Goal: Browse casually: Explore the website without a specific task or goal

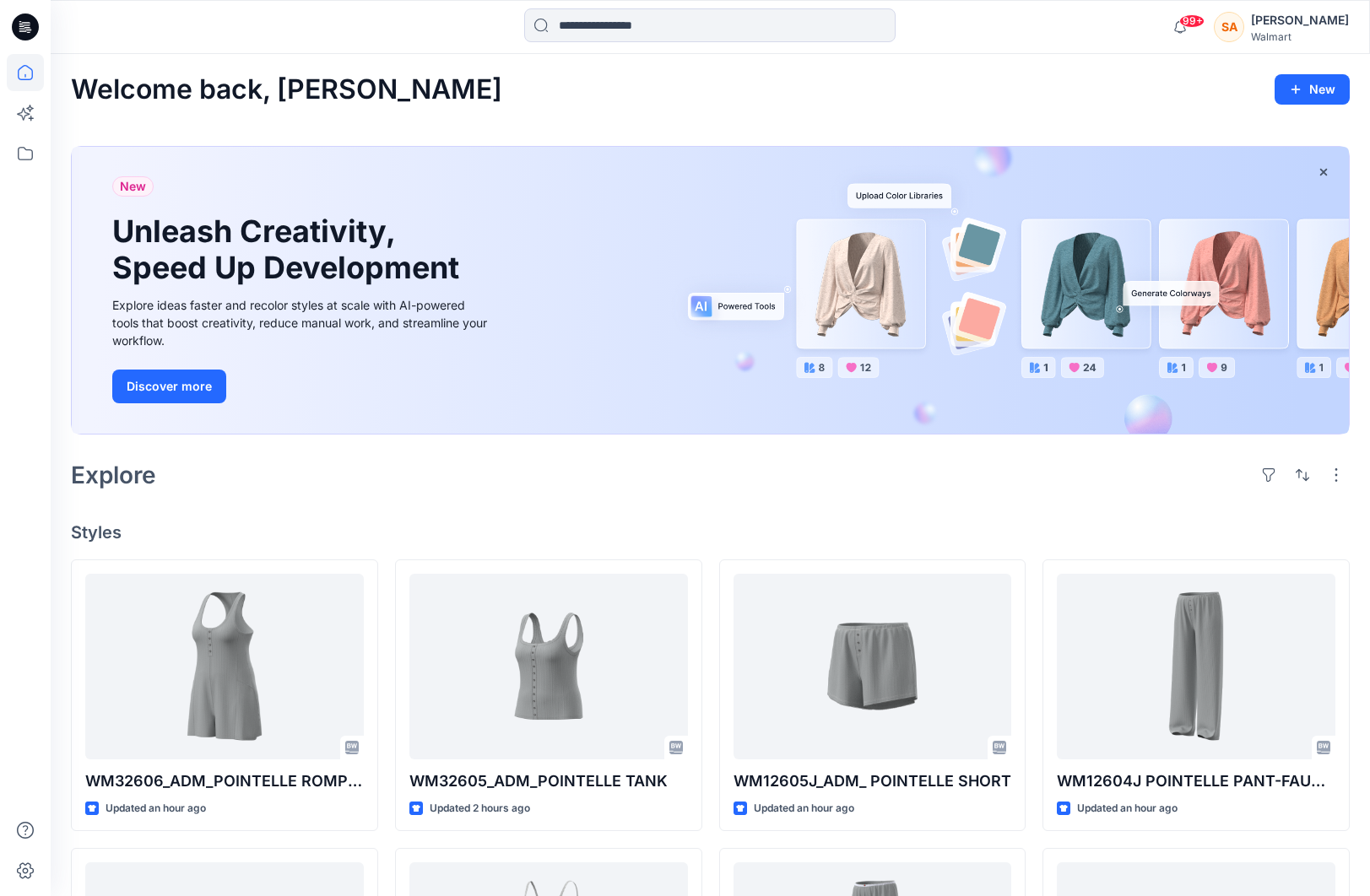
scroll to position [410, 0]
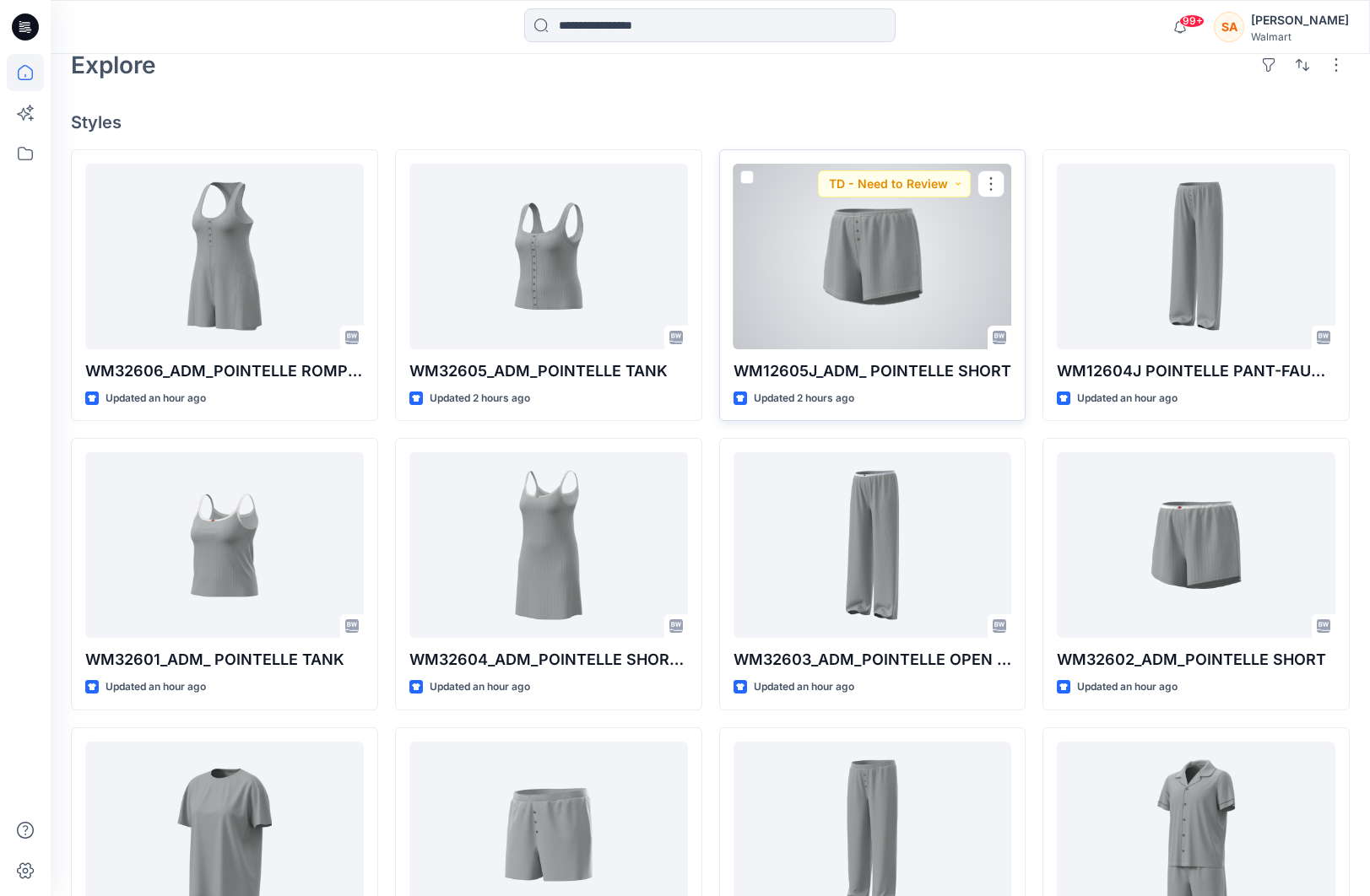
click at [909, 292] on div at bounding box center [873, 257] width 279 height 186
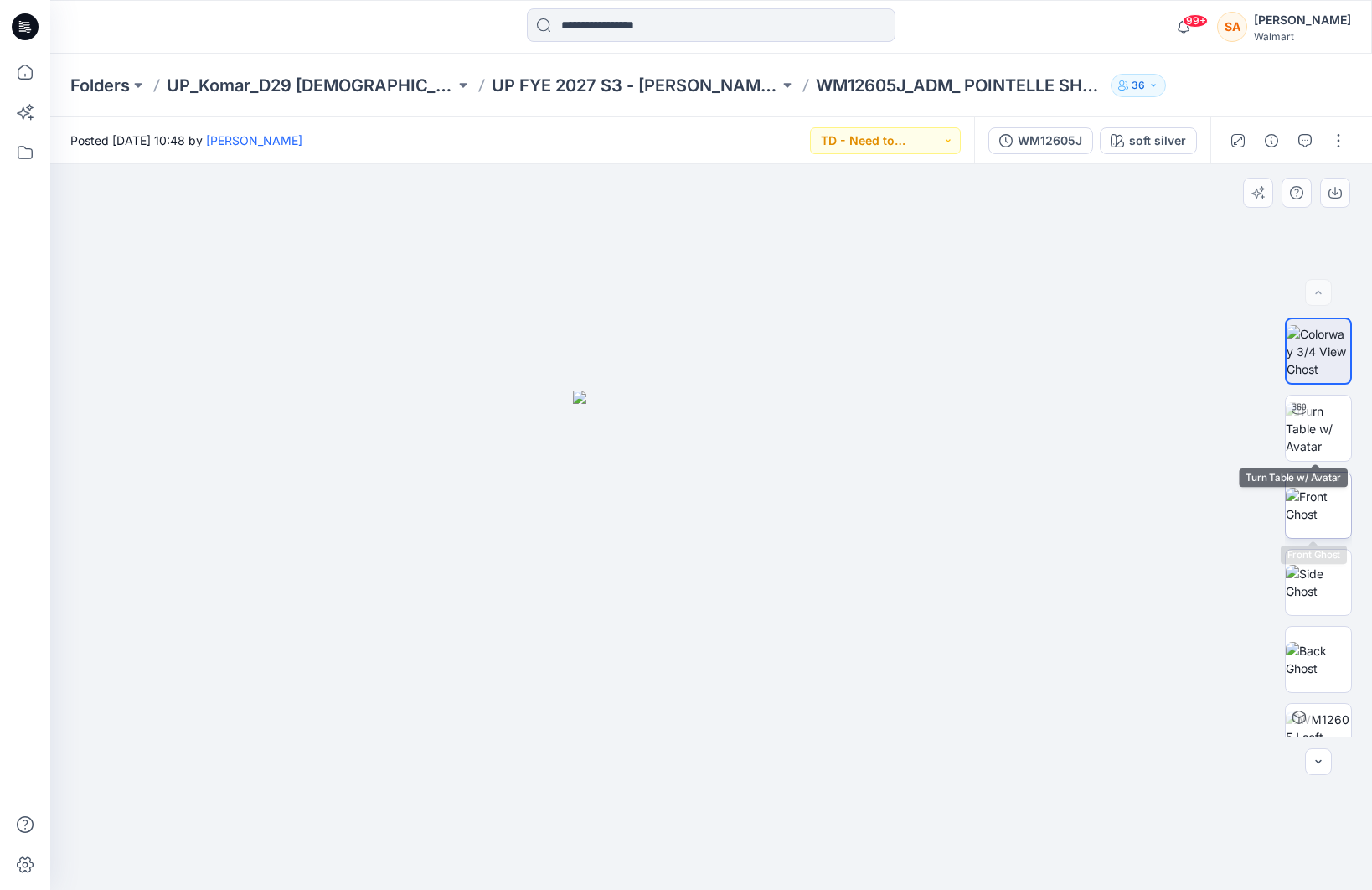
click at [1256, 499] on img at bounding box center [1318, 505] width 65 height 35
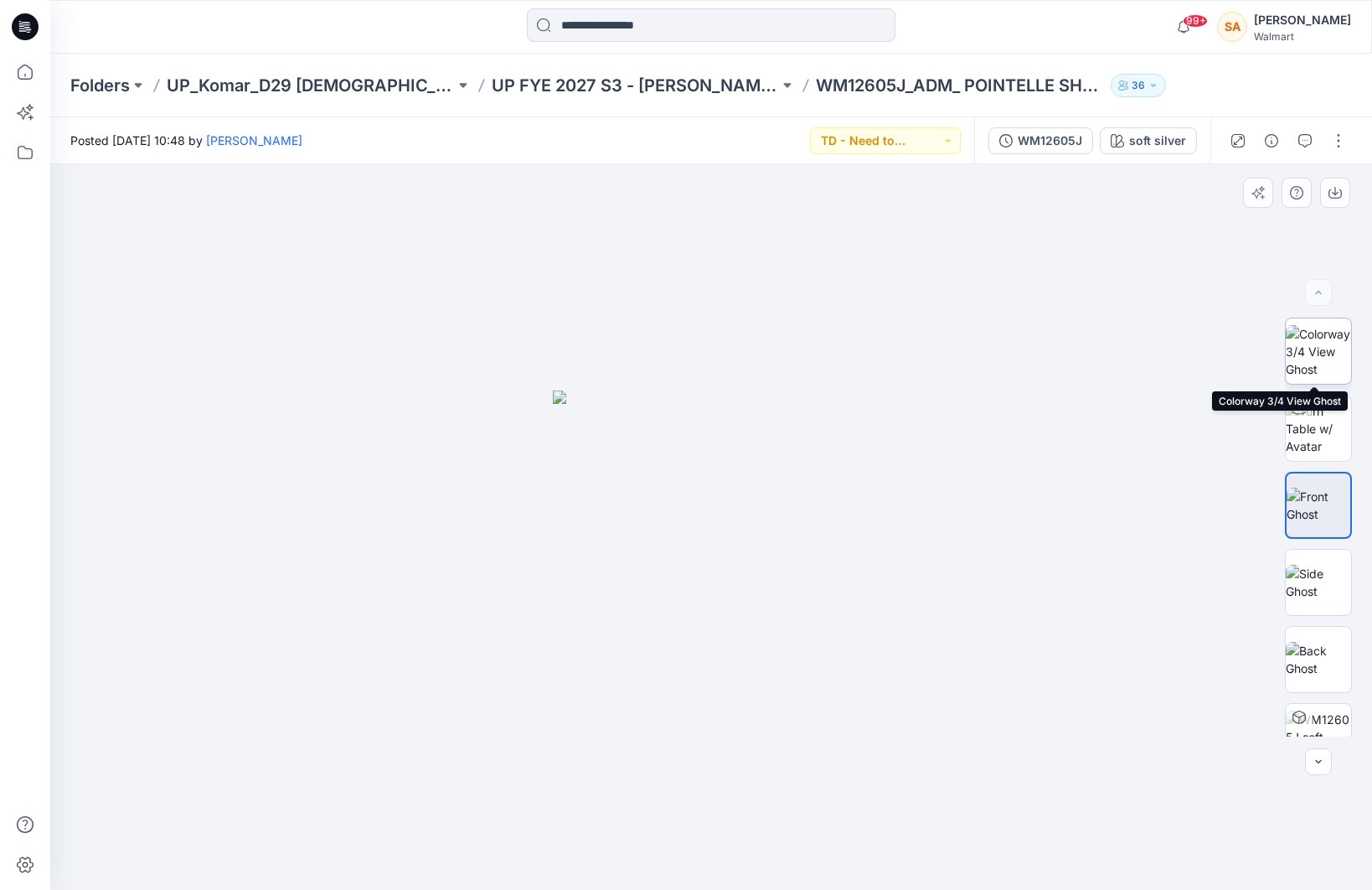
click at [1256, 372] on img at bounding box center [1318, 352] width 65 height 53
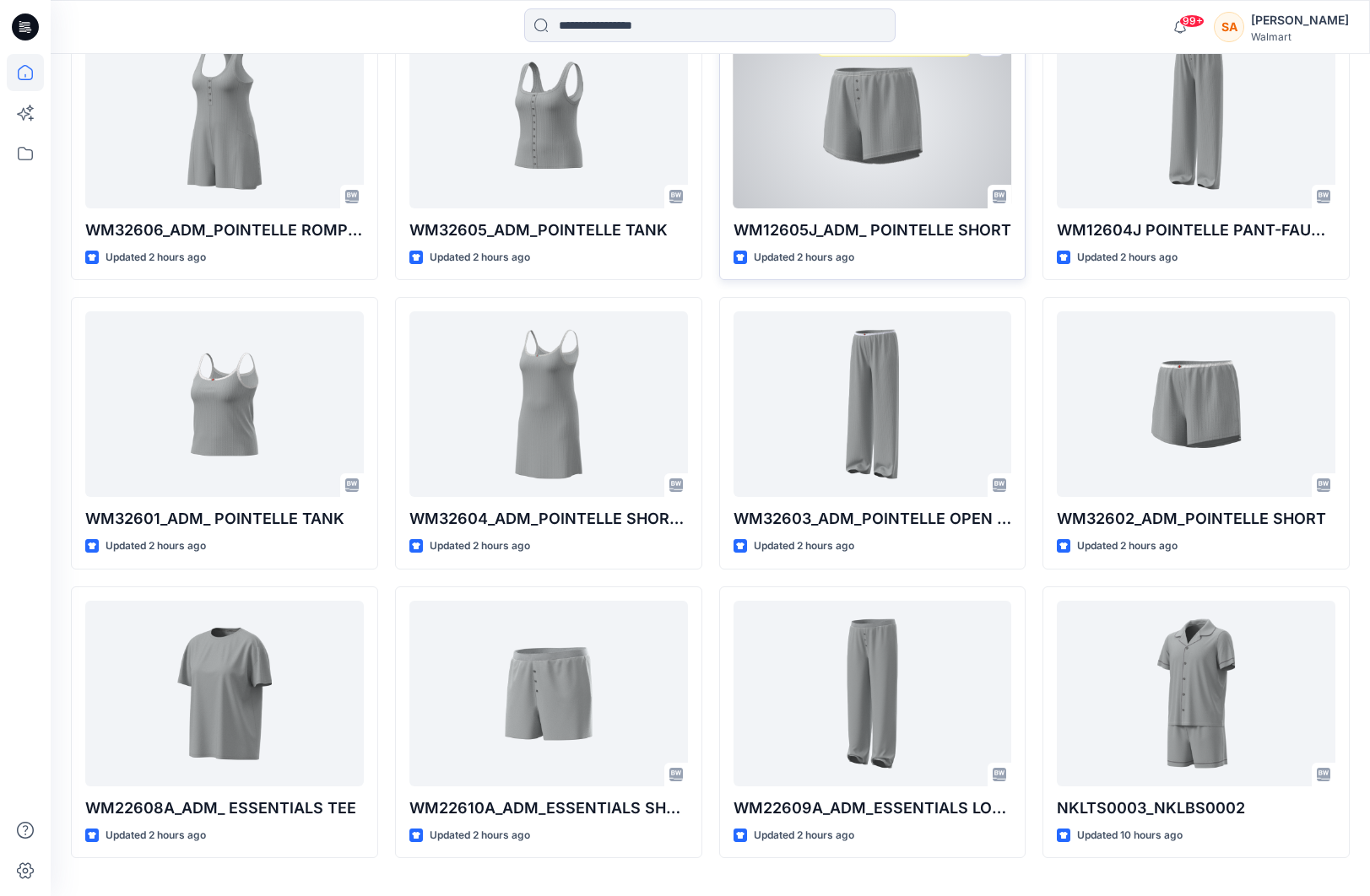
scroll to position [567, 0]
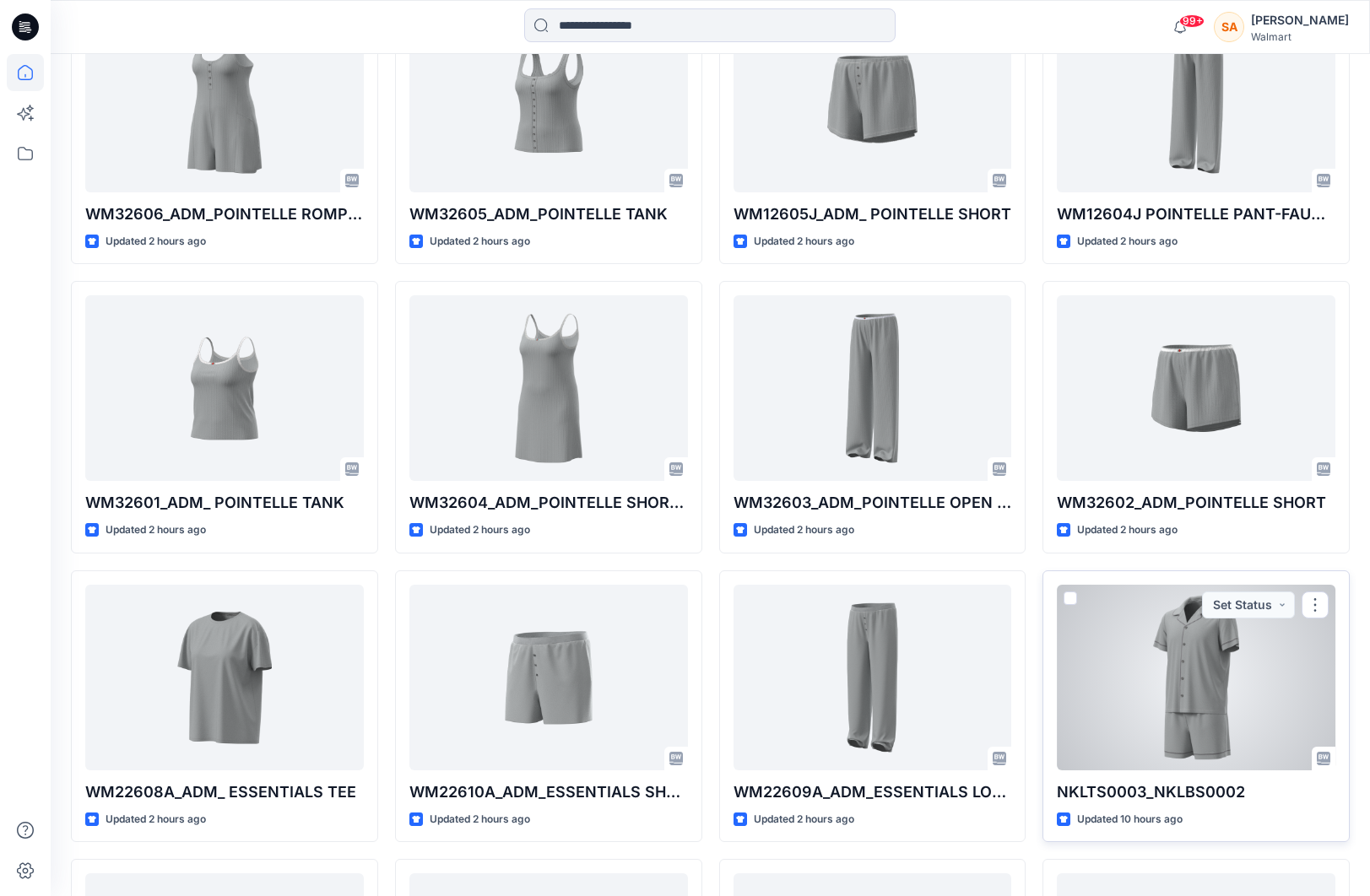
click at [1195, 708] on div at bounding box center [1196, 677] width 279 height 186
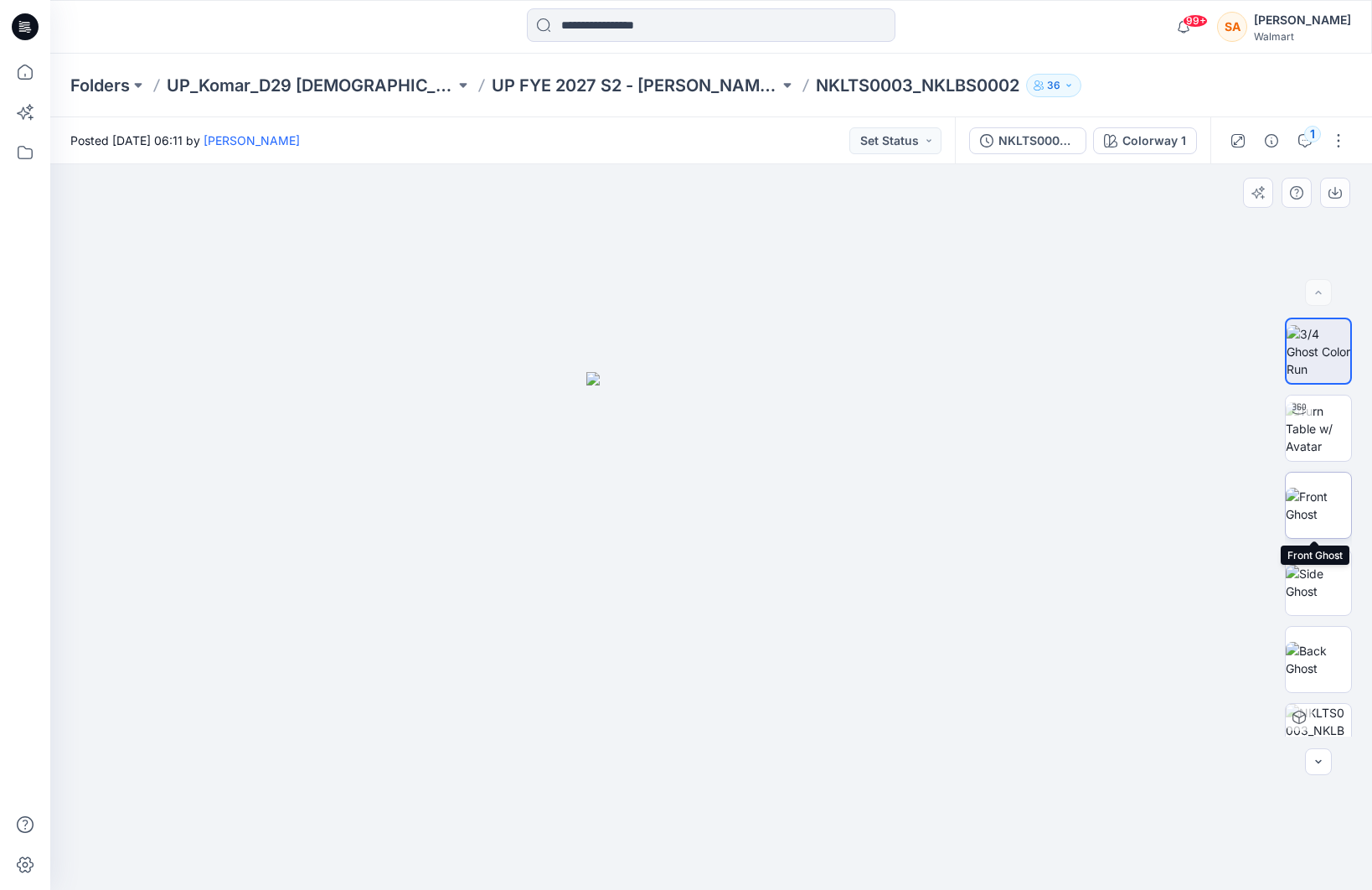
click at [1256, 496] on img at bounding box center [1318, 505] width 65 height 35
click at [1256, 427] on img at bounding box center [1318, 428] width 65 height 53
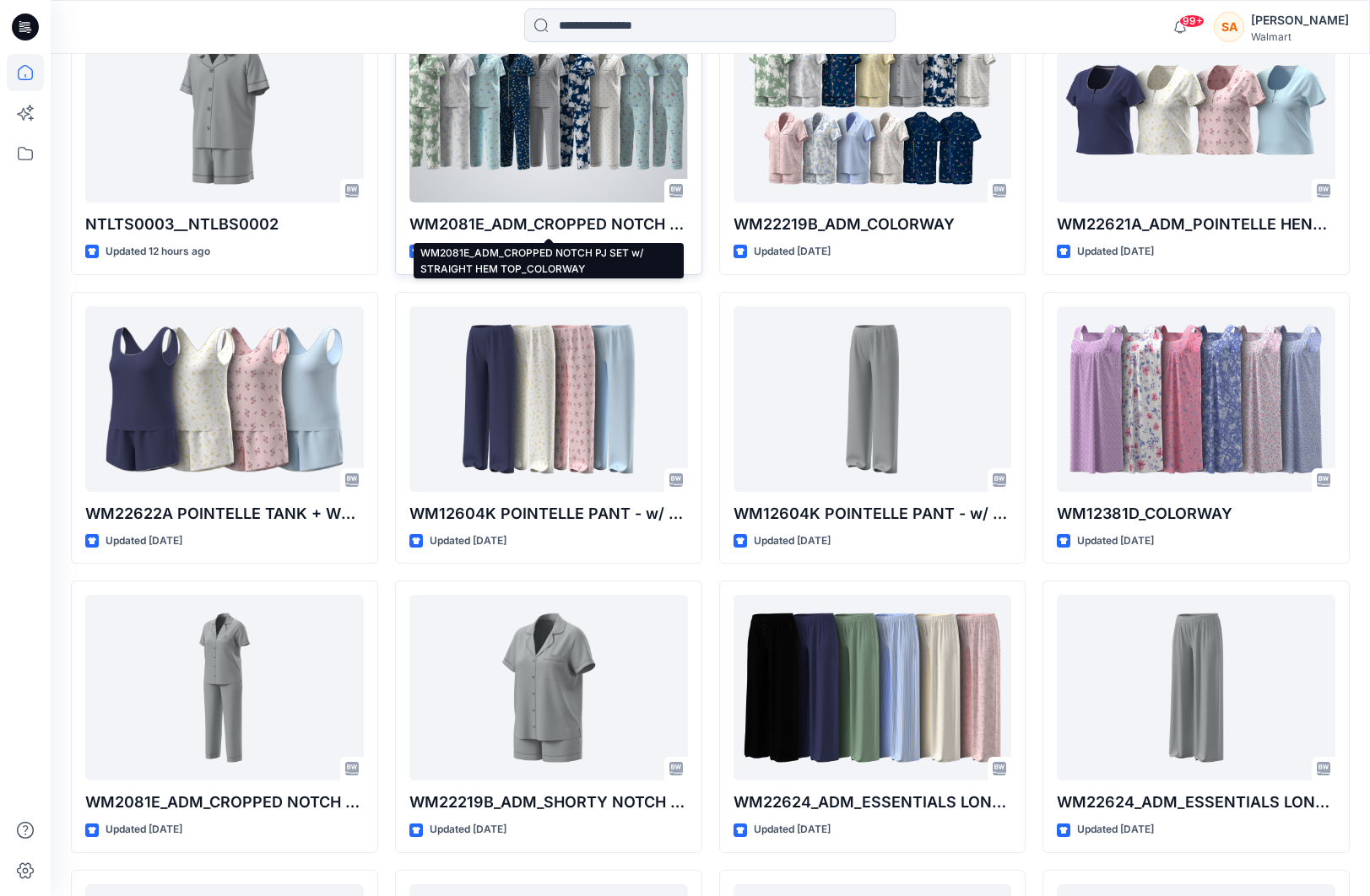
scroll to position [1397, 0]
